Goal: Transaction & Acquisition: Purchase product/service

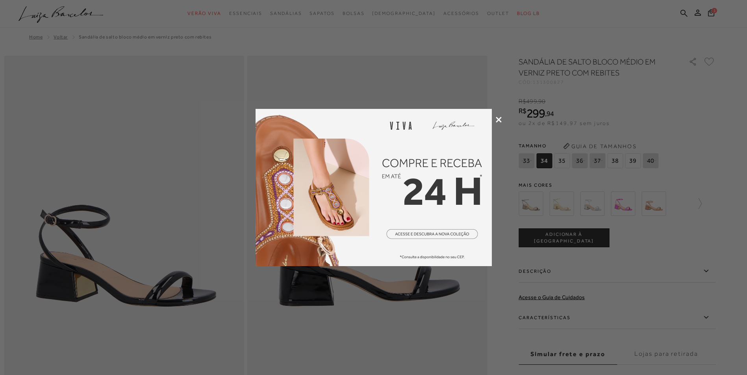
drag, startPoint x: 0, startPoint y: 0, endPoint x: 496, endPoint y: 121, distance: 510.8
click at [496, 121] on icon at bounding box center [498, 120] width 6 height 6
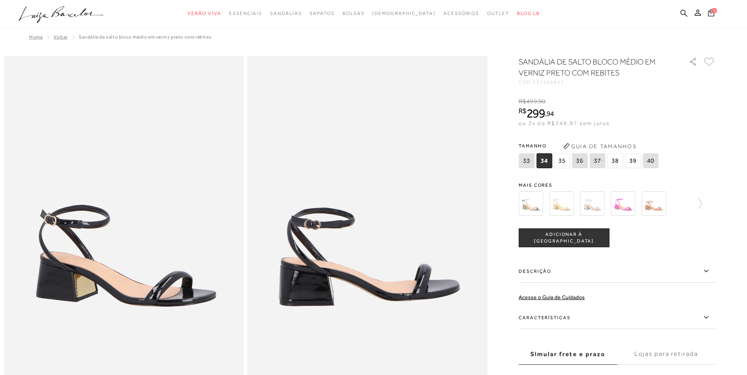
click at [537, 205] on img at bounding box center [530, 204] width 24 height 24
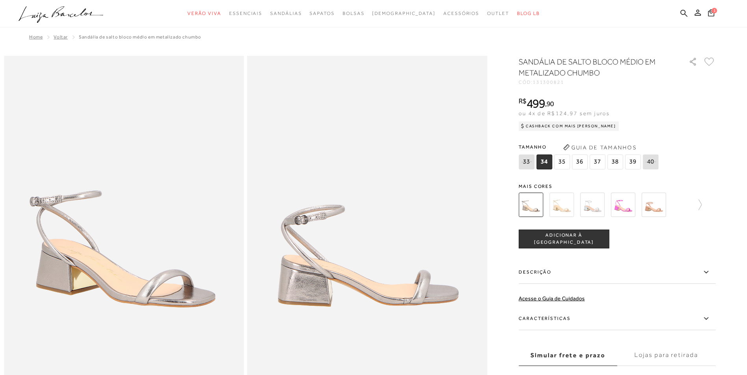
click at [565, 205] on img at bounding box center [561, 205] width 24 height 24
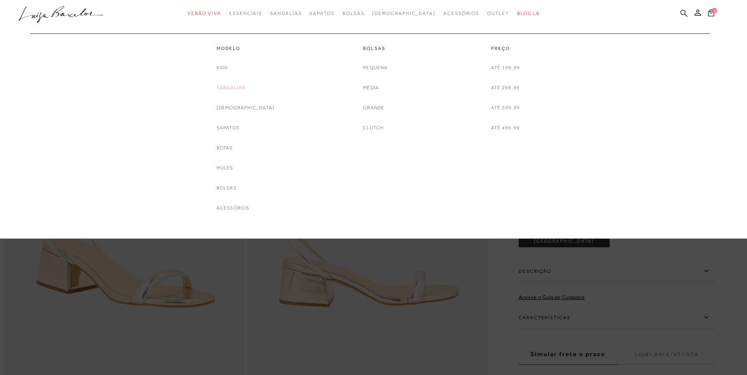
click at [244, 88] on link "Sandálias" at bounding box center [230, 88] width 29 height 8
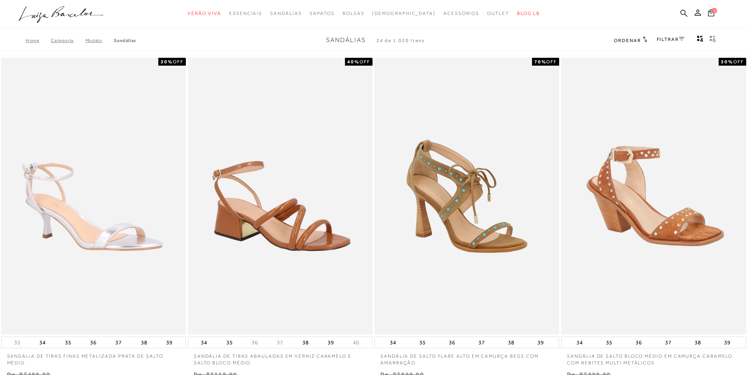
click at [672, 39] on link "FILTRAR" at bounding box center [670, 40] width 28 height 6
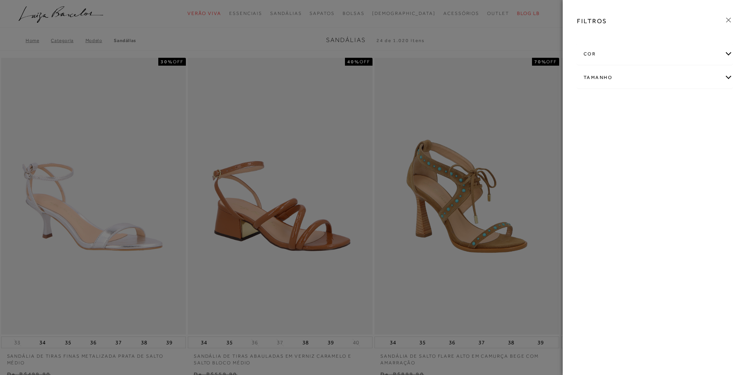
click at [594, 82] on div "Tamanho" at bounding box center [654, 77] width 155 height 21
click at [639, 105] on span "27" at bounding box center [633, 103] width 11 height 6
click at [634, 105] on input "27" at bounding box center [630, 104] width 8 height 8
checkbox input "true"
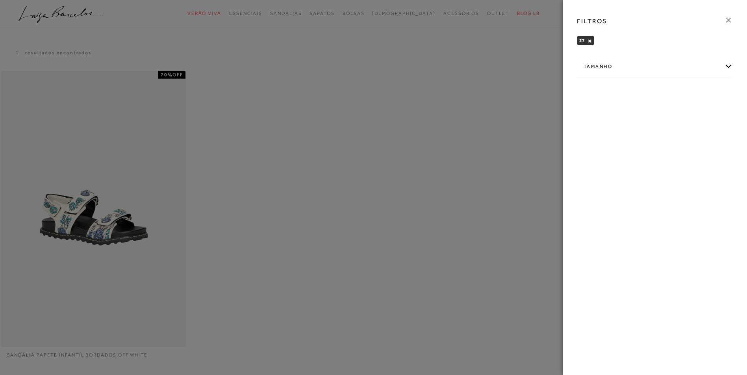
click at [729, 20] on icon at bounding box center [728, 20] width 9 height 9
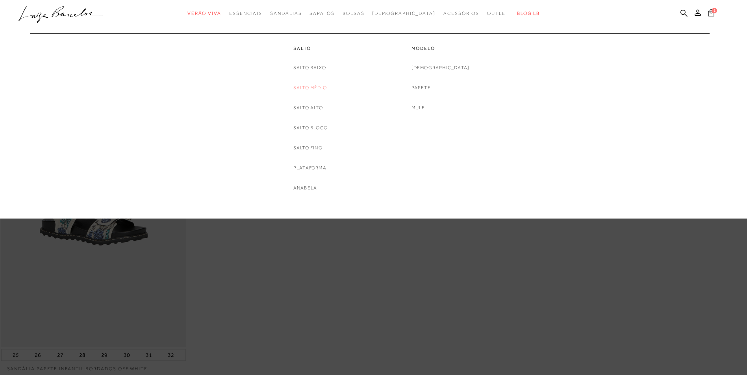
click at [313, 88] on link "Salto Médio" at bounding box center [309, 88] width 33 height 8
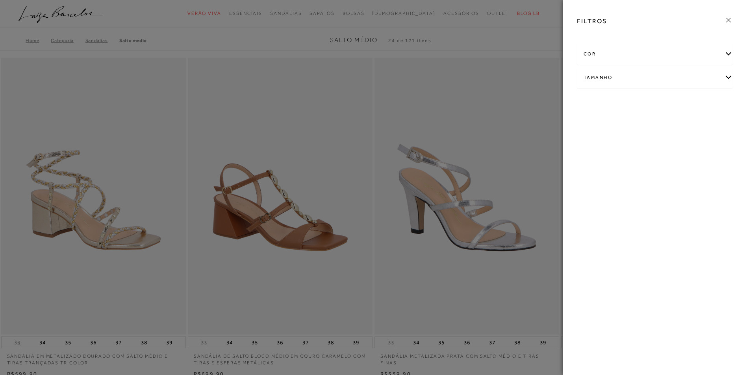
click at [619, 77] on div "Tamanho" at bounding box center [654, 77] width 155 height 21
click at [678, 103] on span "37" at bounding box center [677, 103] width 11 height 6
click at [678, 103] on input "37" at bounding box center [674, 104] width 8 height 8
checkbox input "true"
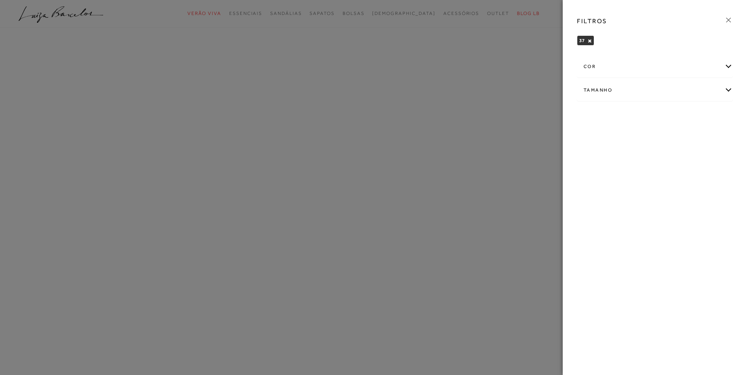
click at [730, 20] on icon at bounding box center [728, 20] width 9 height 9
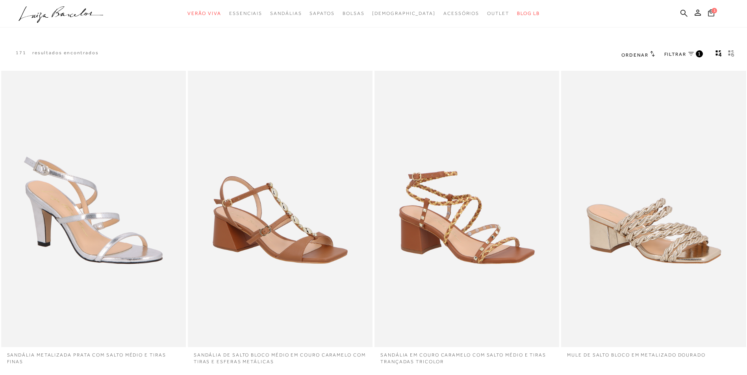
click at [637, 53] on span "Ordenar" at bounding box center [634, 55] width 27 height 6
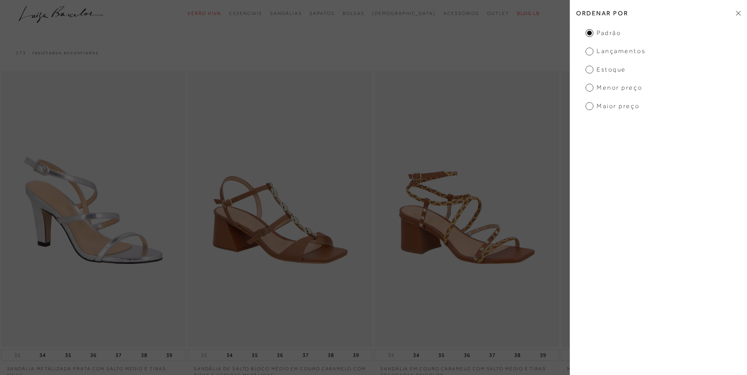
click at [603, 86] on span "Menor Preço" at bounding box center [613, 87] width 57 height 9
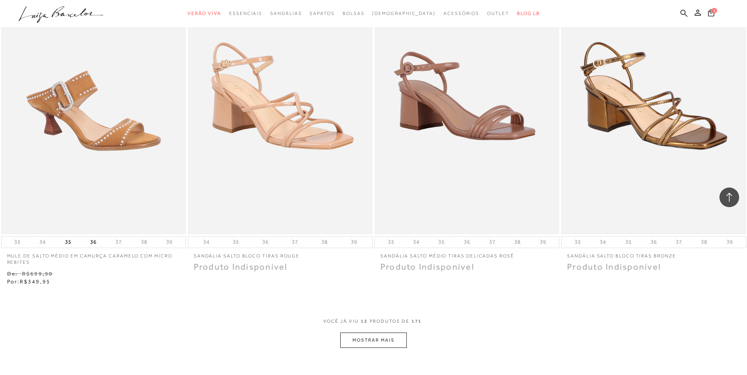
scroll to position [905, 0]
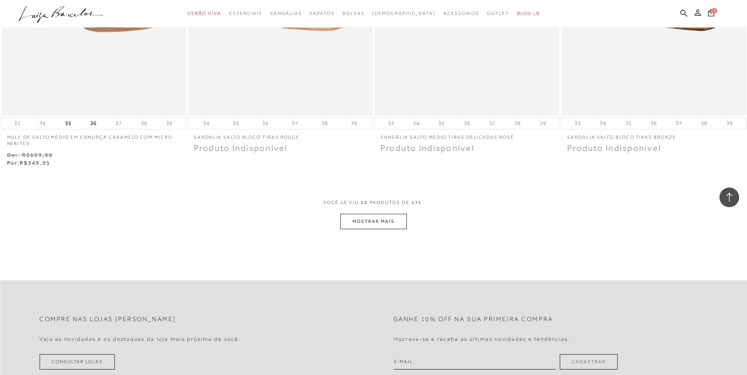
click at [391, 216] on button "MOSTRAR MAIS" at bounding box center [373, 221] width 66 height 15
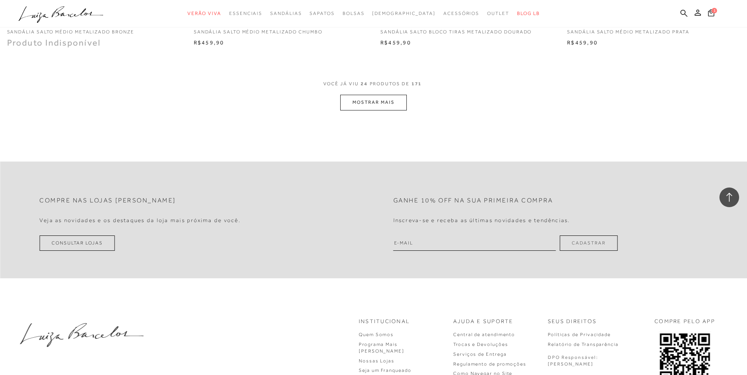
scroll to position [2007, 0]
